Goal: Task Accomplishment & Management: Manage account settings

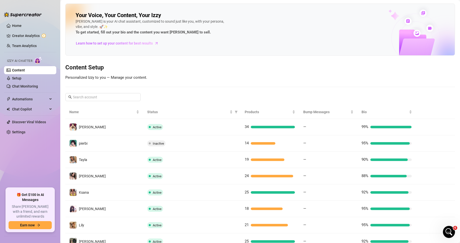
scroll to position [69, 0]
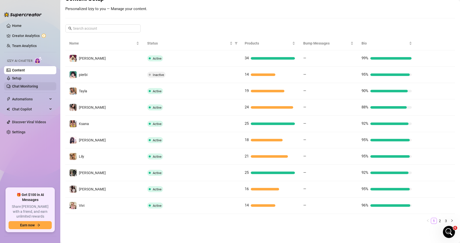
click at [20, 86] on link "Chat Monitoring" at bounding box center [25, 86] width 26 height 4
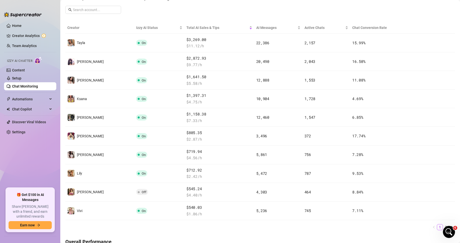
scroll to position [81, 0]
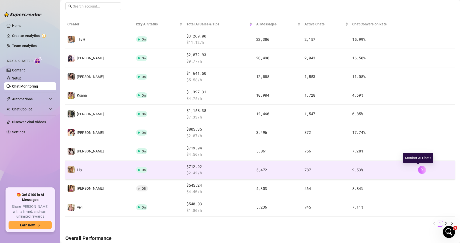
click at [420, 170] on icon "right" at bounding box center [422, 170] width 4 height 4
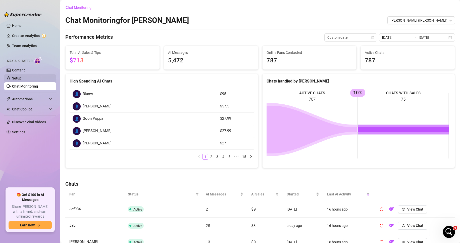
click at [21, 78] on link "Setup" at bounding box center [16, 78] width 9 height 4
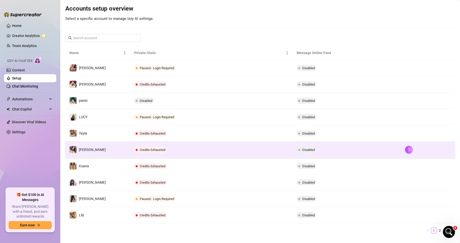
scroll to position [60, 0]
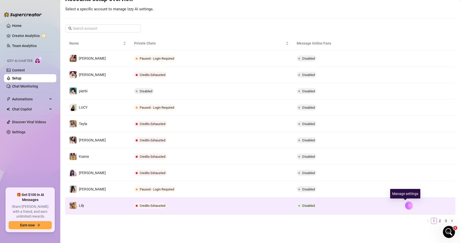
click at [407, 205] on button "button" at bounding box center [409, 205] width 8 height 8
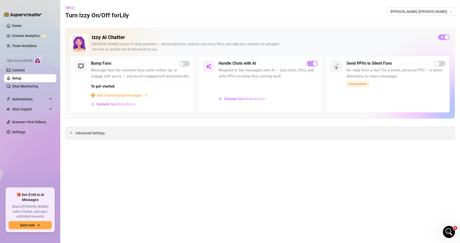
click at [288, 134] on div "Advanced Settings" at bounding box center [260, 133] width 389 height 12
click at [75, 133] on div at bounding box center [73, 133] width 6 height 6
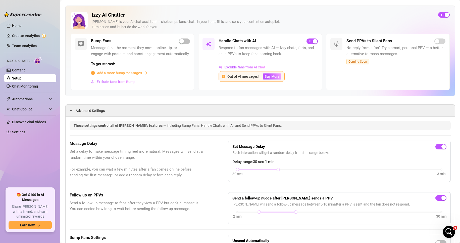
scroll to position [25, 0]
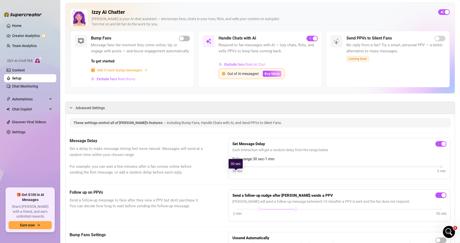
drag, startPoint x: 275, startPoint y: 174, endPoint x: 236, endPoint y: 175, distance: 39.0
click at [238, 167] on div "30 sec 3 min" at bounding box center [340, 166] width 204 height 2
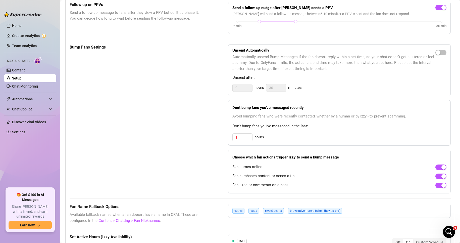
scroll to position [251, 0]
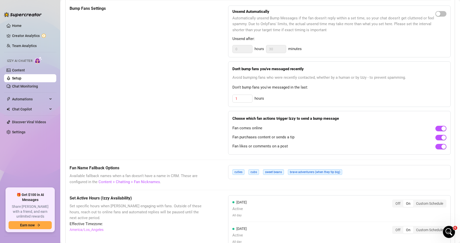
click at [453, 115] on main "Setup Turn Izzy On/Off for [PERSON_NAME] ([PERSON_NAME]) Izzy AI Chatter [PERSO…" at bounding box center [260, 94] width 400 height 691
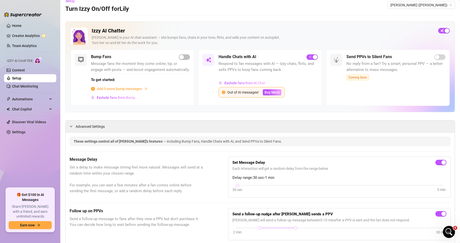
scroll to position [0, 0]
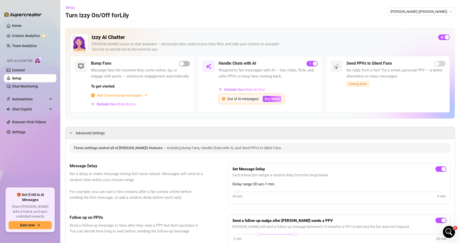
click at [356, 46] on div "[PERSON_NAME] is your AI chat assistant — she bumps fans, chats in your tone, f…" at bounding box center [263, 46] width 343 height 11
click at [71, 9] on span "Setup" at bounding box center [70, 8] width 9 height 4
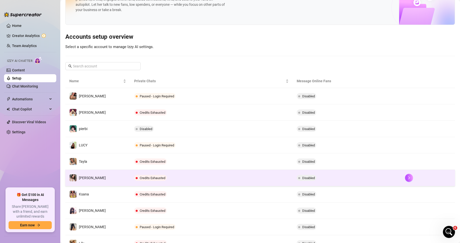
scroll to position [25, 0]
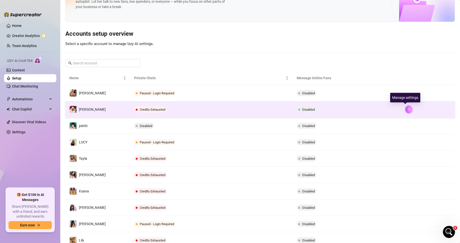
click at [407, 108] on icon "right" at bounding box center [409, 110] width 4 height 4
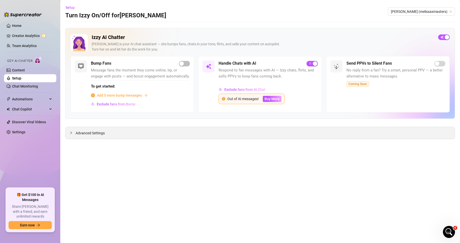
click at [97, 131] on span "Advanced Settings" at bounding box center [90, 133] width 29 height 6
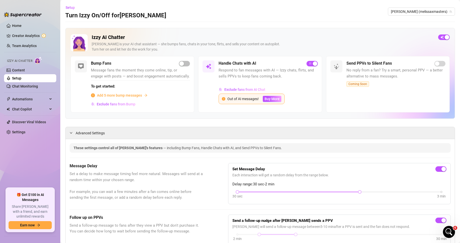
drag, startPoint x: 353, startPoint y: 196, endPoint x: 263, endPoint y: 197, distance: 89.5
click at [263, 197] on div "Set Message Delay Each interaction will get a random delay from the range below…" at bounding box center [339, 183] width 214 height 33
click at [256, 193] on div at bounding box center [299, 192] width 122 height 3
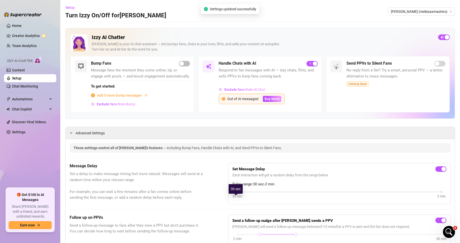
drag, startPoint x: 357, startPoint y: 198, endPoint x: 242, endPoint y: 198, distance: 115.1
click at [242, 192] on div "30 sec 3 min" at bounding box center [340, 191] width 204 height 2
click at [68, 8] on span "Setup" at bounding box center [70, 8] width 9 height 4
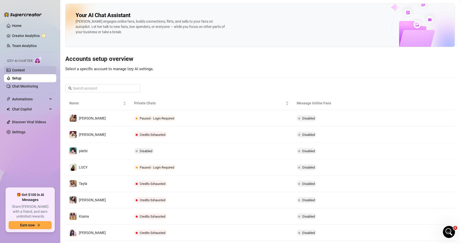
click at [25, 70] on link "Content" at bounding box center [18, 70] width 13 height 4
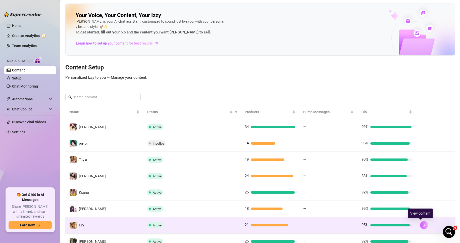
click at [423, 224] on icon "right" at bounding box center [425, 225] width 4 height 4
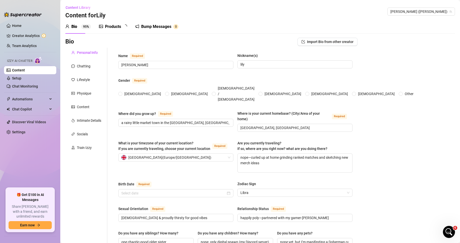
radio input "true"
type input "[DATE]"
click at [96, 105] on div "Content" at bounding box center [86, 107] width 42 height 10
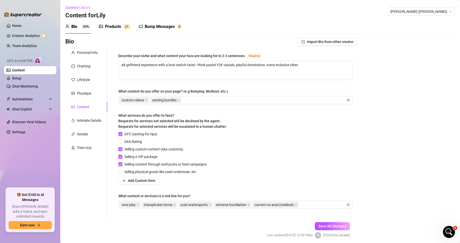
click at [90, 106] on div "Content" at bounding box center [86, 107] width 42 height 10
click at [399, 144] on div "Bio Import Bio from other creator Personal Info Chatting Lifestyle Physique Con…" at bounding box center [260, 142] width 390 height 209
click at [421, 183] on div "Bio Import Bio from other creator Personal Info Chatting Lifestyle Physique Con…" at bounding box center [260, 142] width 390 height 209
click at [449, 151] on div "Bio Import Bio from other creator Personal Info Chatting Lifestyle Physique Con…" at bounding box center [260, 142] width 390 height 209
